Goal: Task Accomplishment & Management: Use online tool/utility

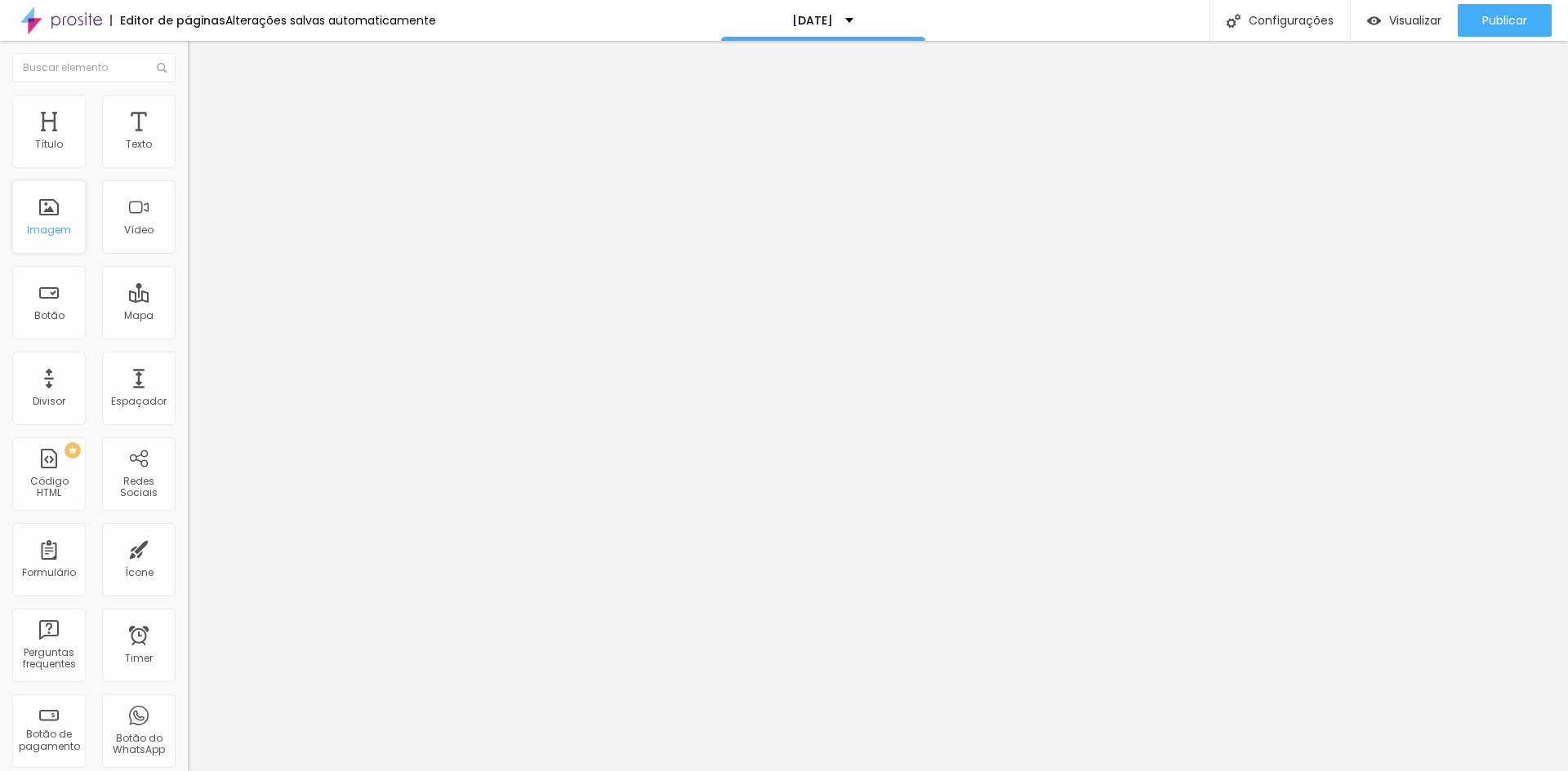
click at [52, 230] on div "Imagem" at bounding box center [49, 230] width 44 height 11
click at [188, 140] on span "Trocar imagem" at bounding box center [232, 133] width 89 height 14
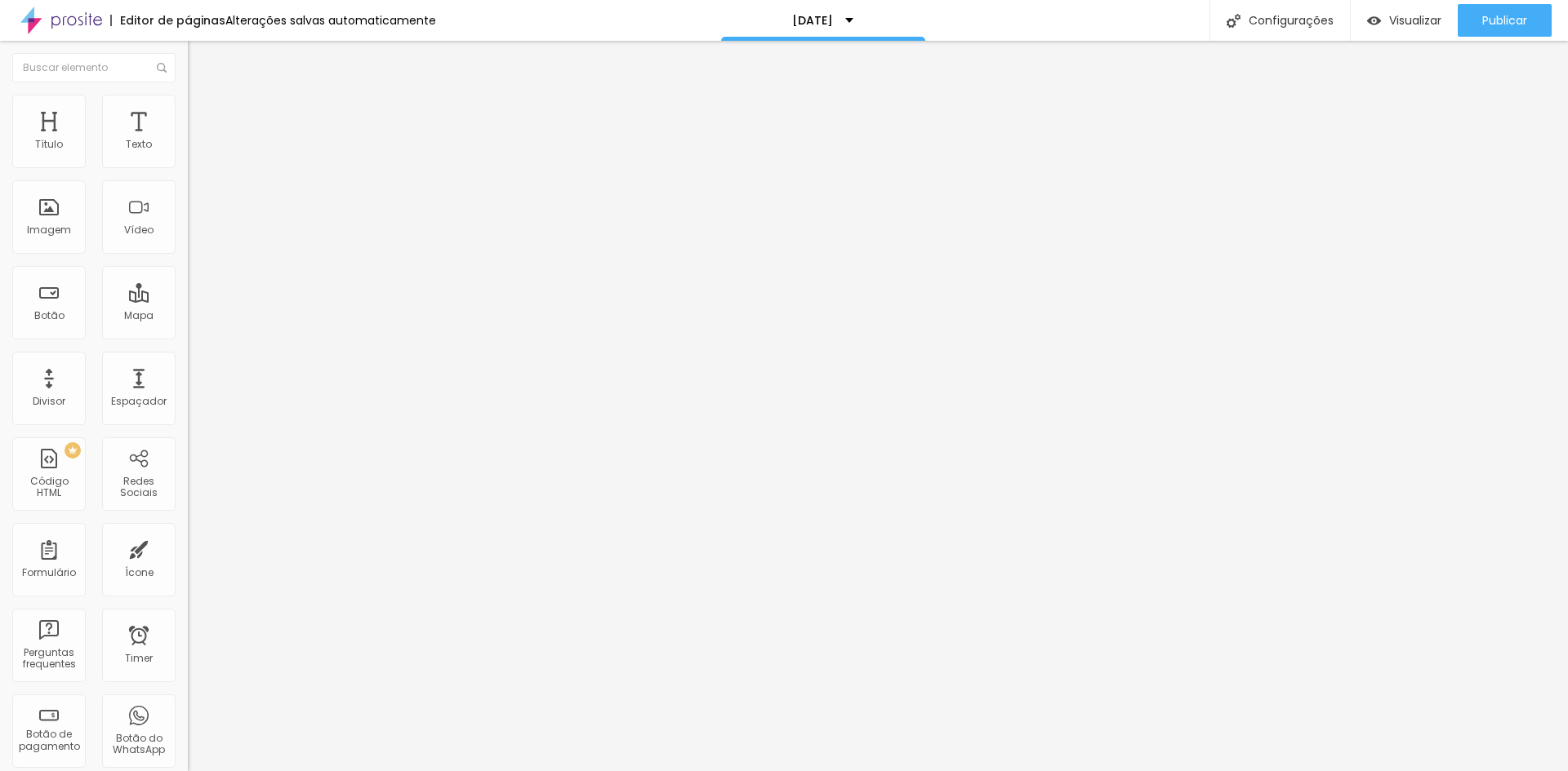
click at [188, 140] on span "Trocar imagem" at bounding box center [232, 133] width 89 height 14
click at [1418, 19] on span "Visualizar" at bounding box center [1415, 20] width 53 height 13
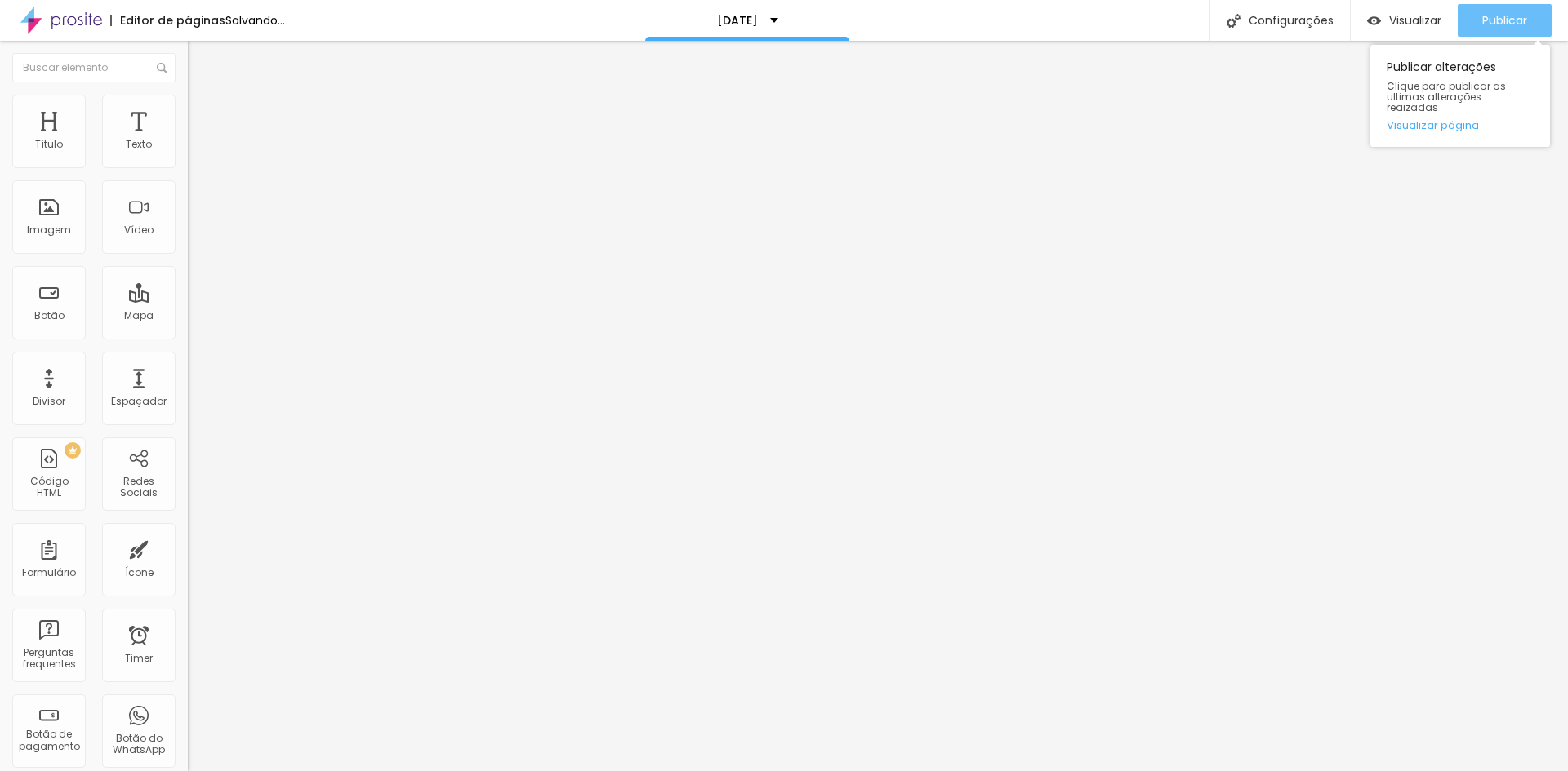
click at [1515, 14] on span "Publicar" at bounding box center [1504, 20] width 45 height 13
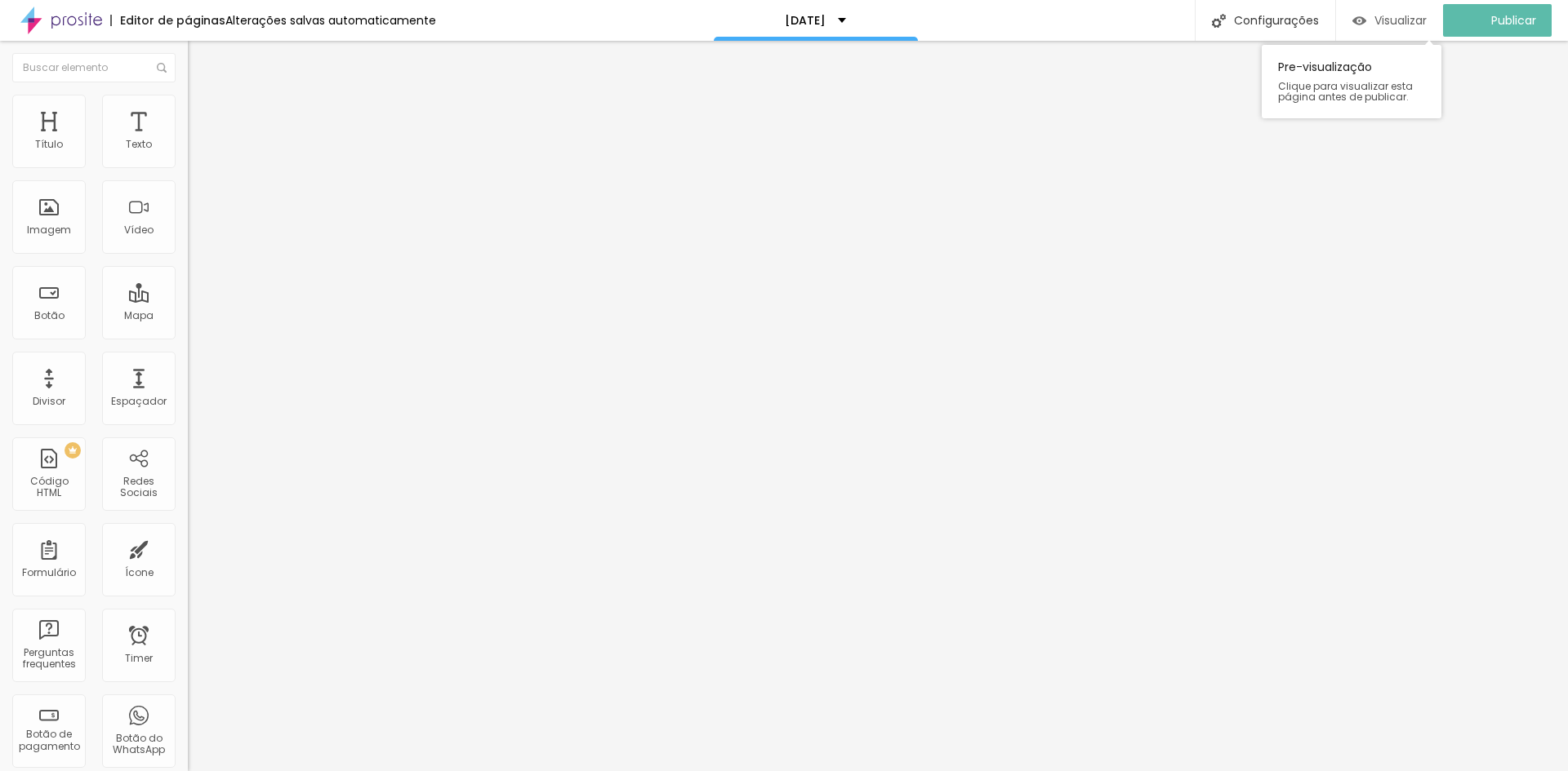
click at [1389, 21] on span "Visualizar" at bounding box center [1400, 20] width 53 height 13
